Goal: Navigation & Orientation: Go to known website

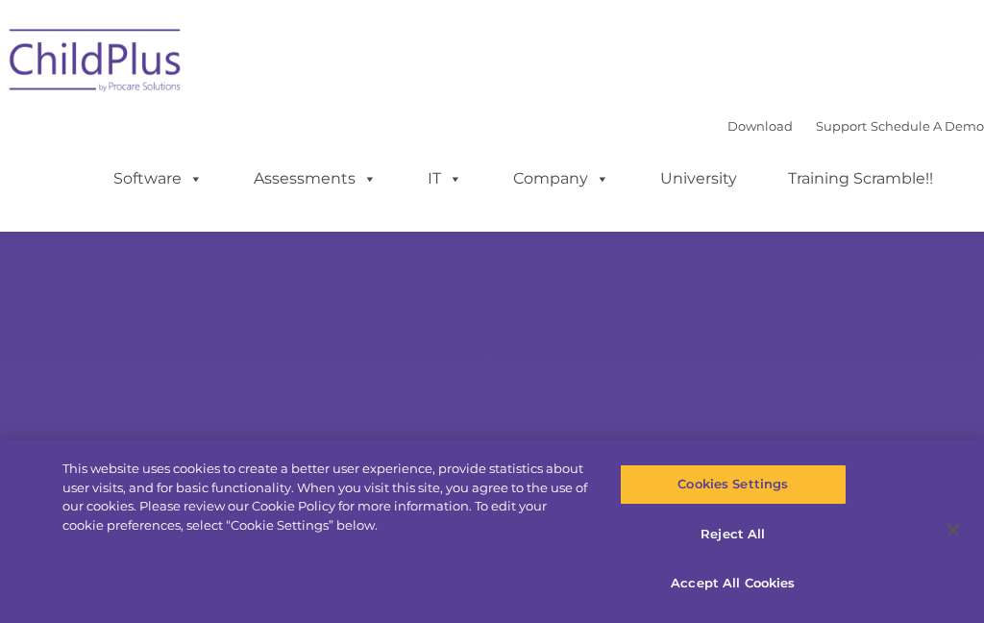
select select "MEDIUM"
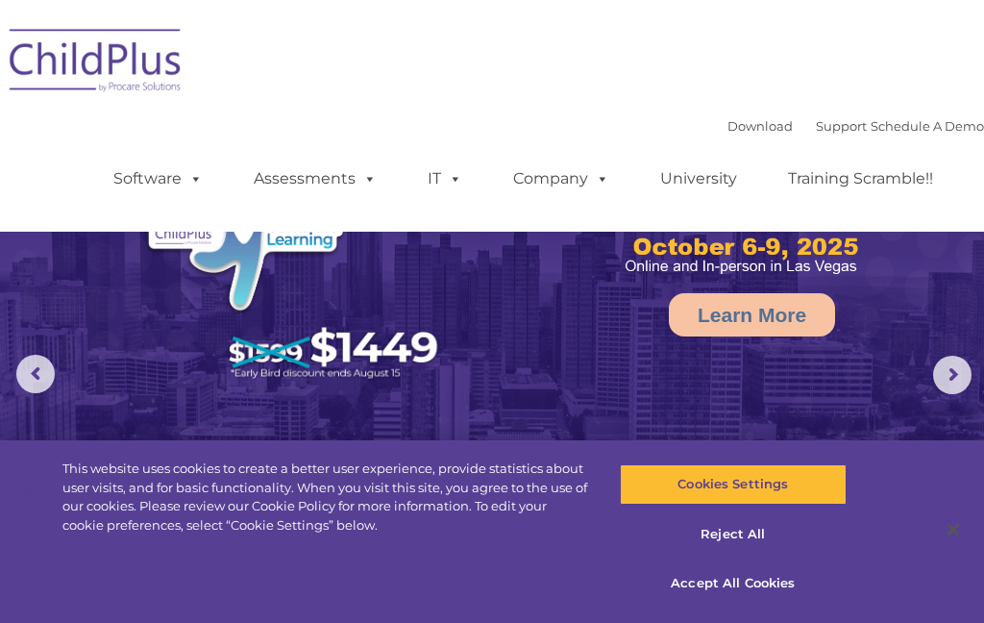
click at [114, 64] on img at bounding box center [96, 63] width 192 height 96
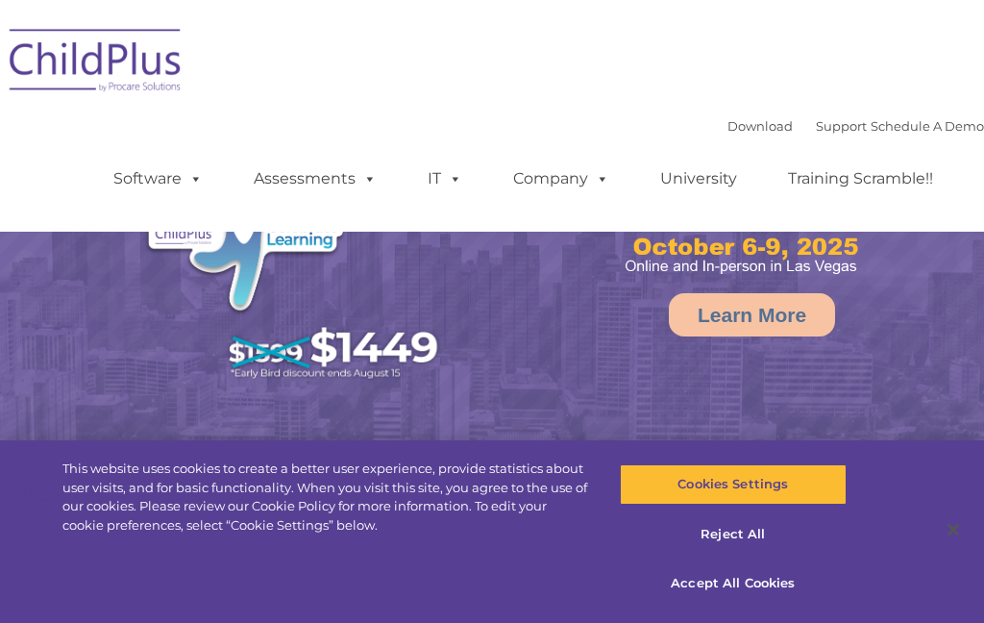
select select "MEDIUM"
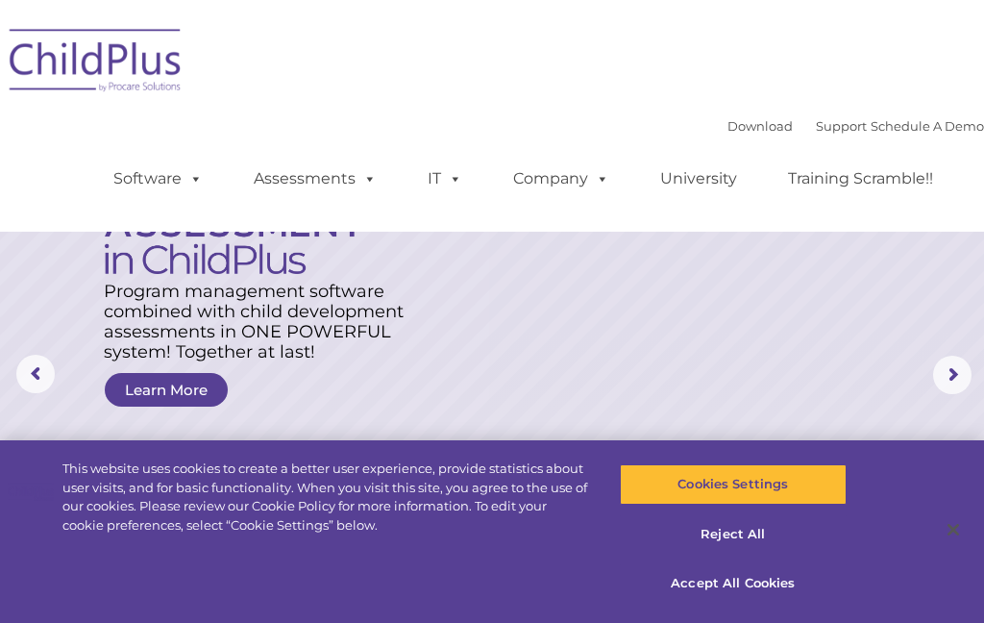
click at [144, 94] on img at bounding box center [96, 63] width 192 height 96
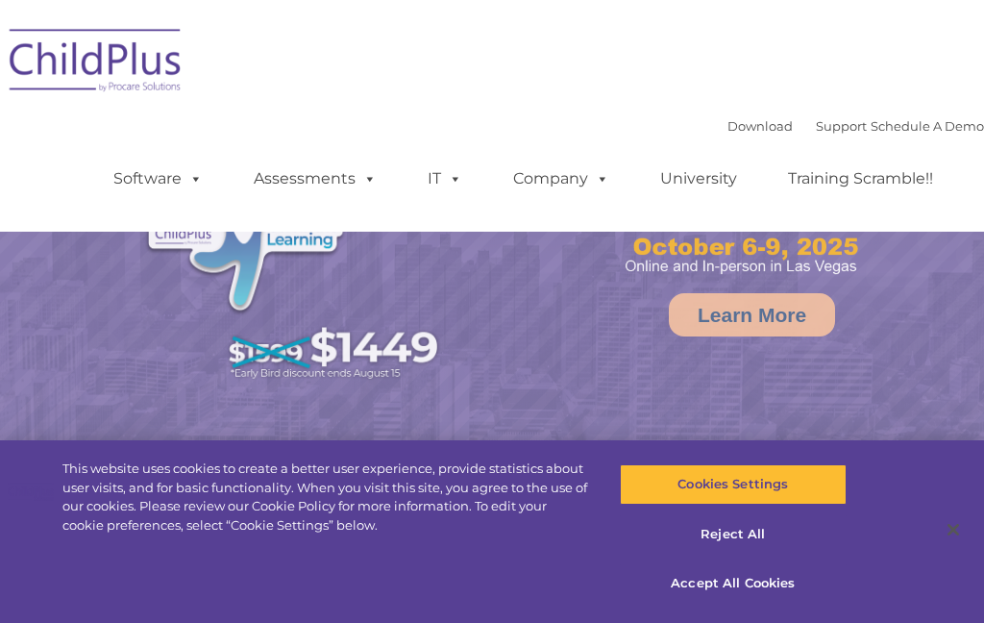
select select "MEDIUM"
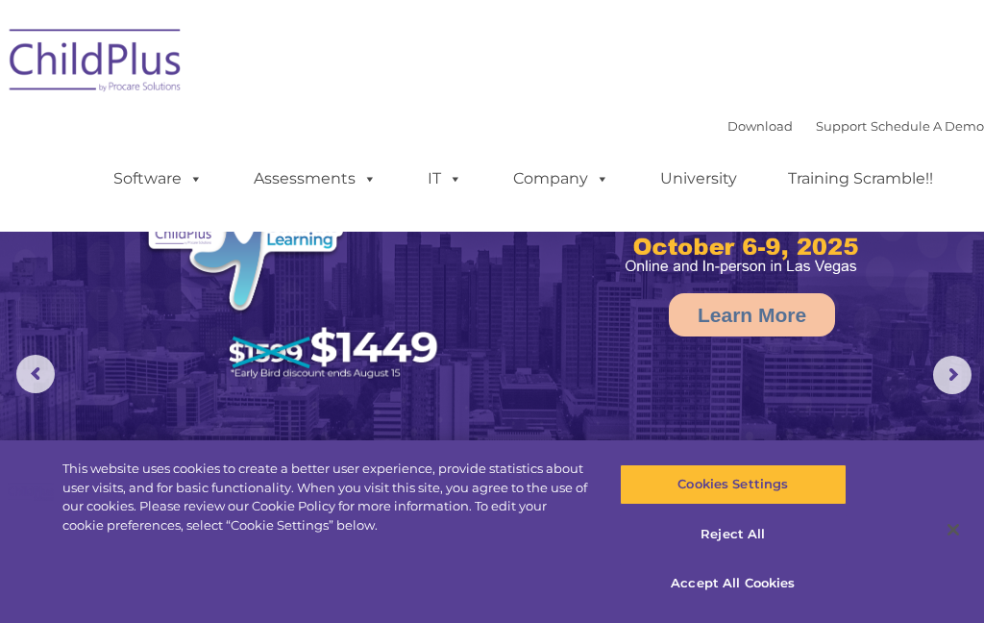
click at [104, 61] on img at bounding box center [96, 63] width 192 height 96
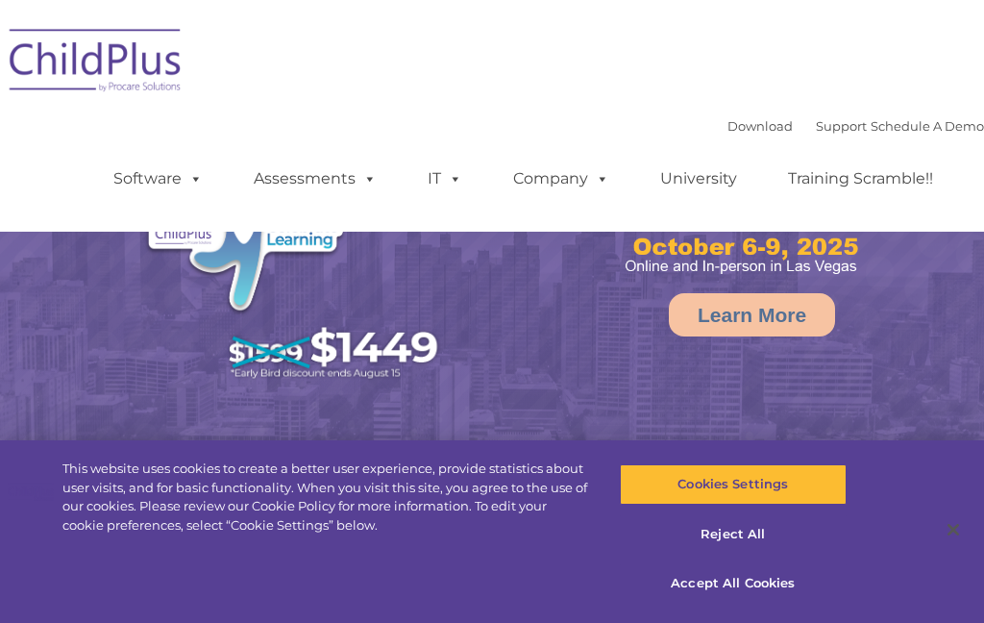
select select "MEDIUM"
